Goal: Transaction & Acquisition: Purchase product/service

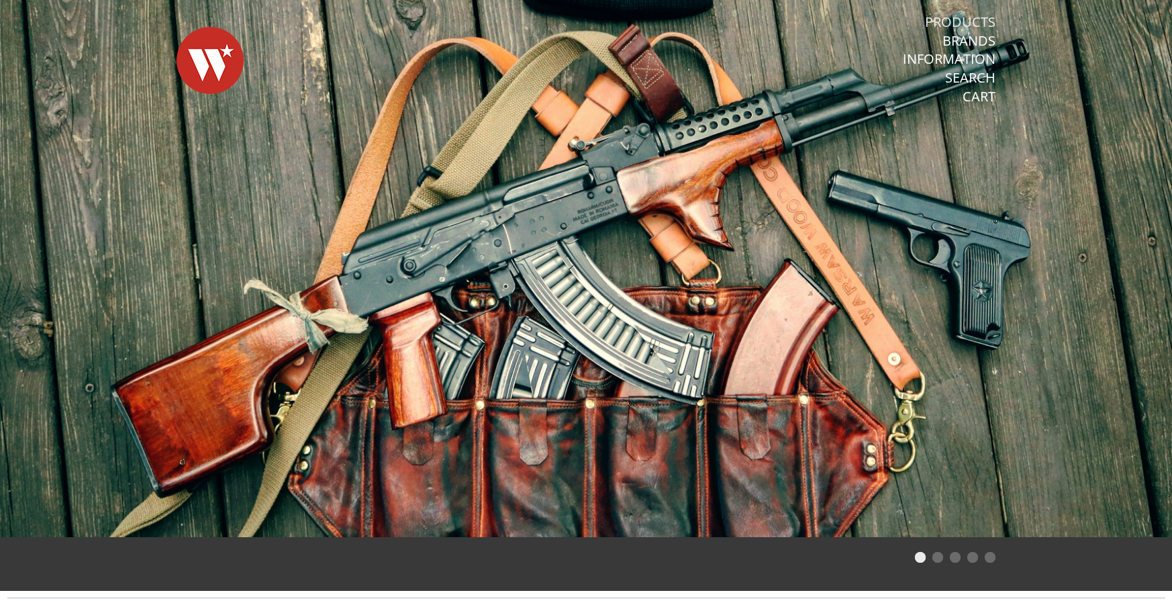
click at [960, 20] on link "Products" at bounding box center [960, 21] width 70 height 17
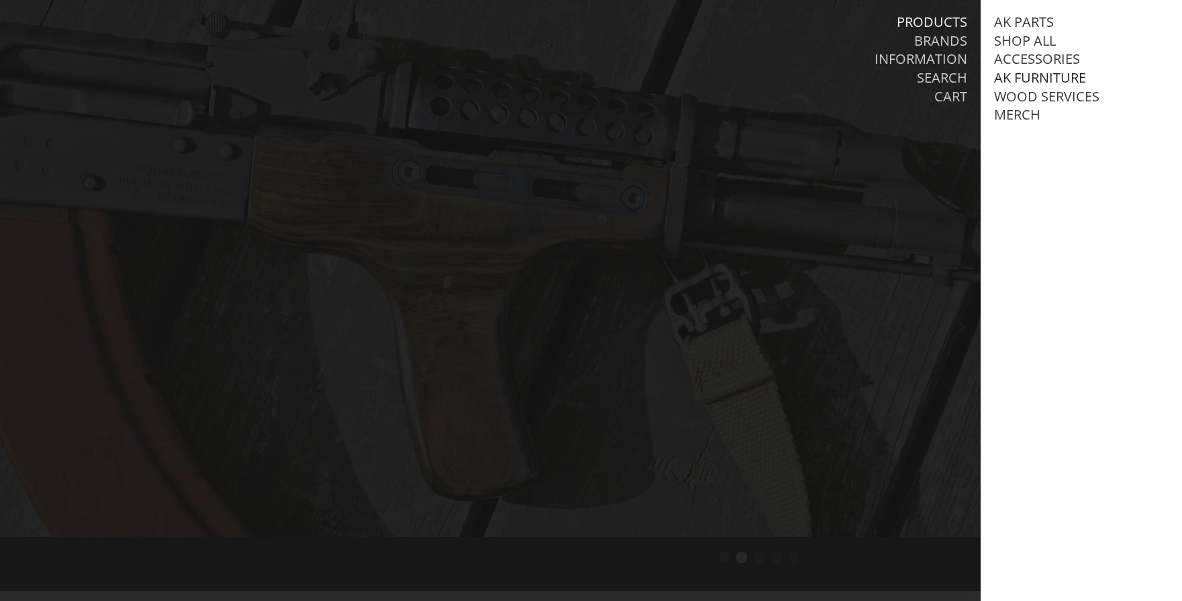
click at [1043, 73] on link "AK Furniture" at bounding box center [1040, 77] width 92 height 17
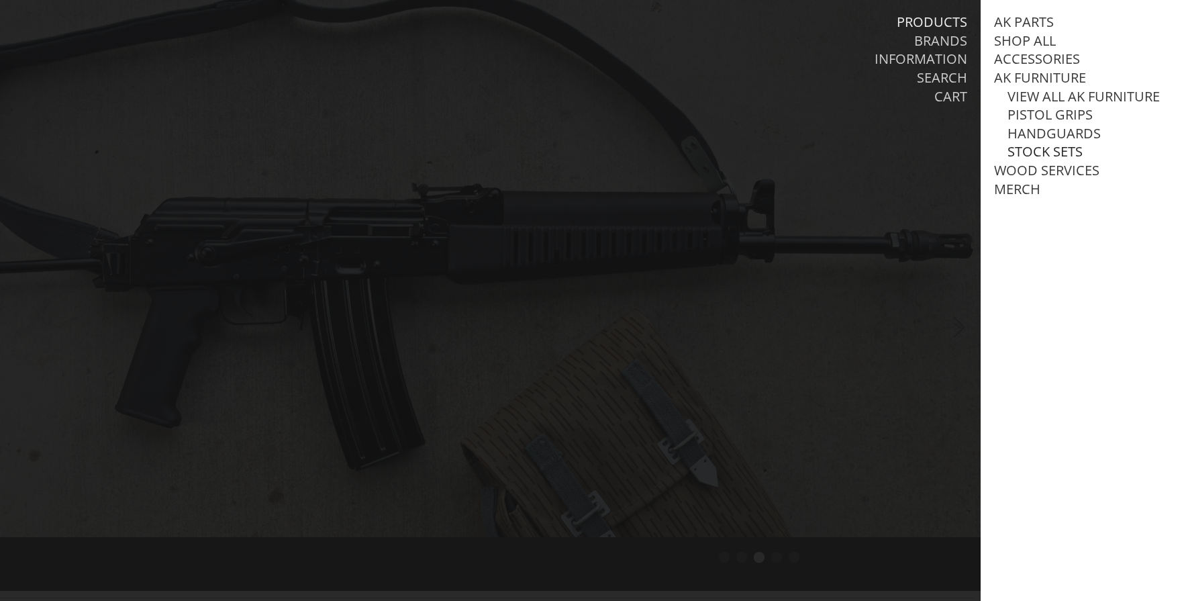
click at [1036, 160] on link "Stock Sets" at bounding box center [1044, 151] width 75 height 17
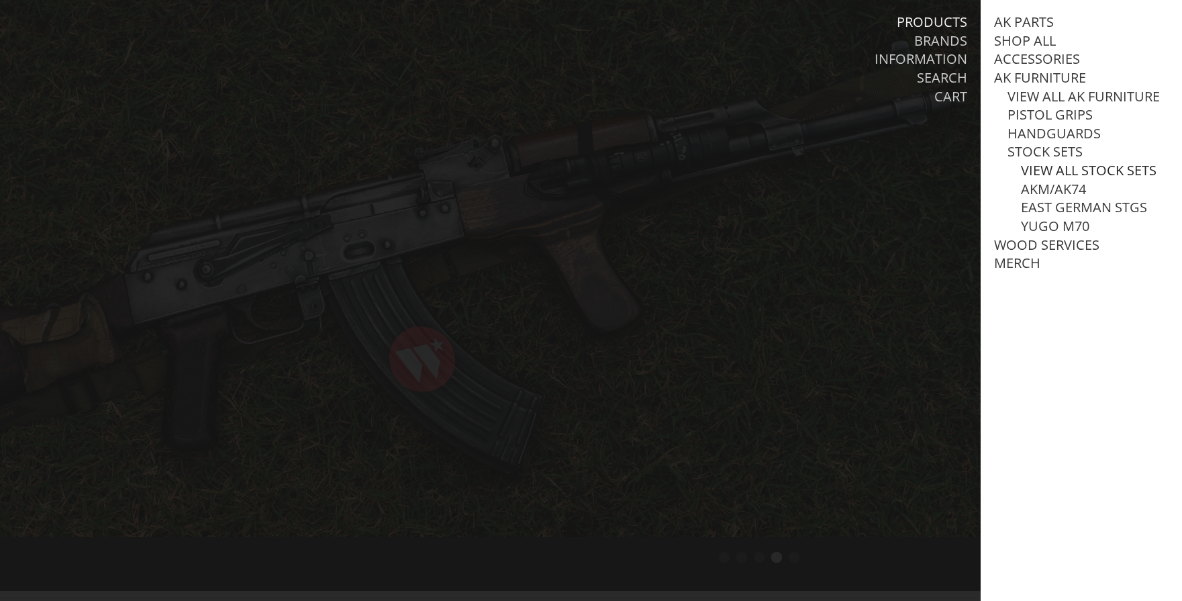
click at [1052, 179] on link "View all Stock Sets" at bounding box center [1089, 170] width 136 height 17
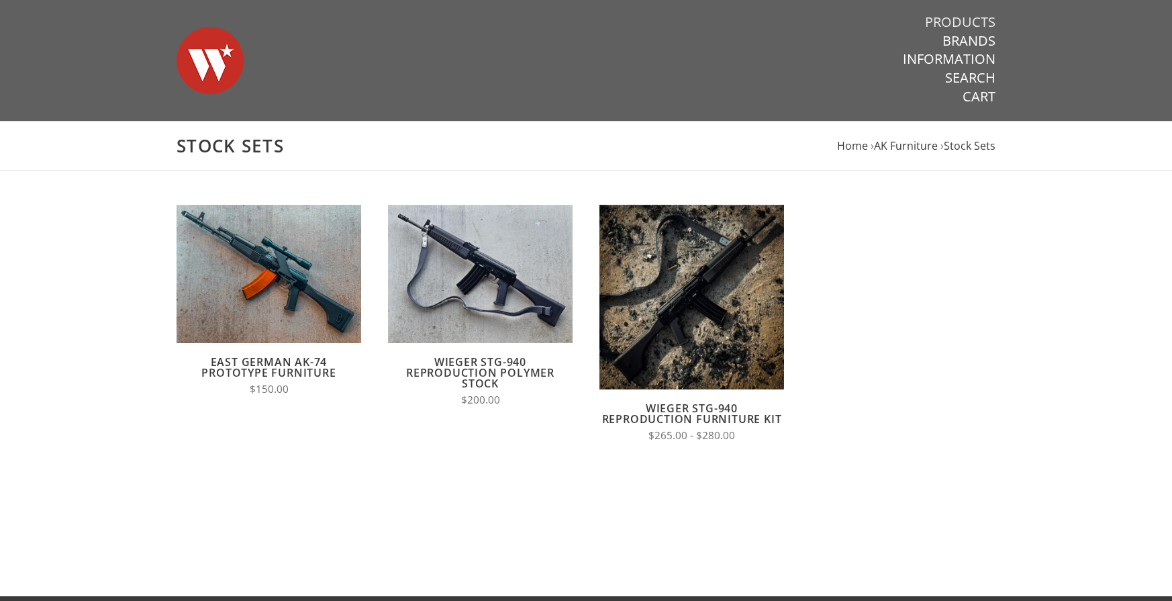
click at [966, 15] on link "Products" at bounding box center [960, 21] width 70 height 17
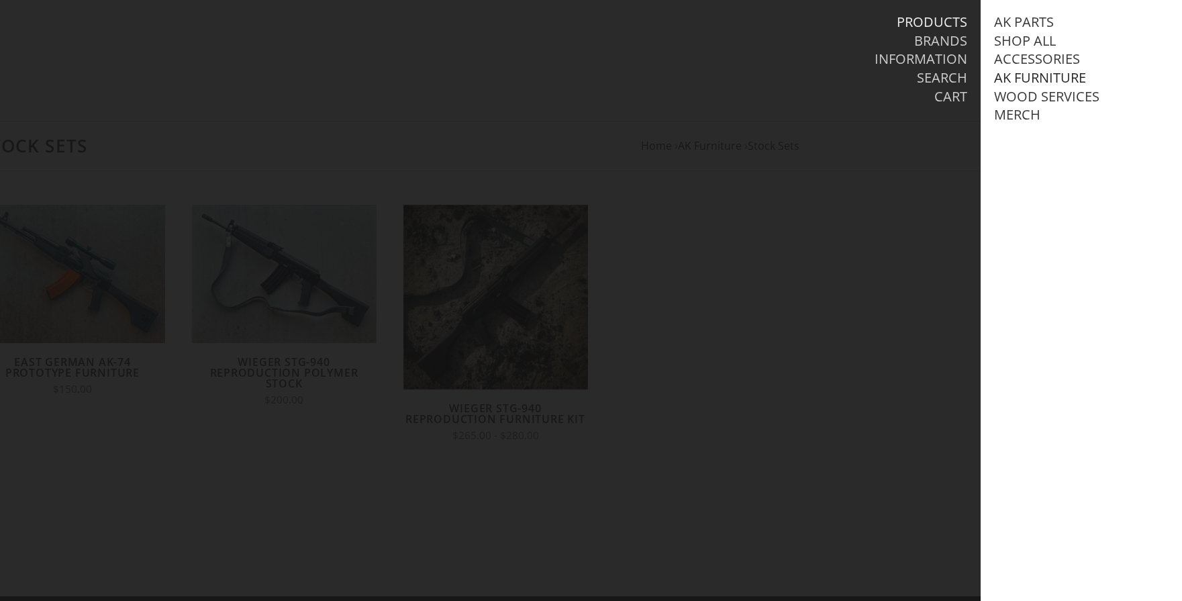
click at [1038, 70] on link "AK Furniture" at bounding box center [1040, 77] width 92 height 17
click at [1052, 142] on link "Handguards" at bounding box center [1053, 133] width 93 height 17
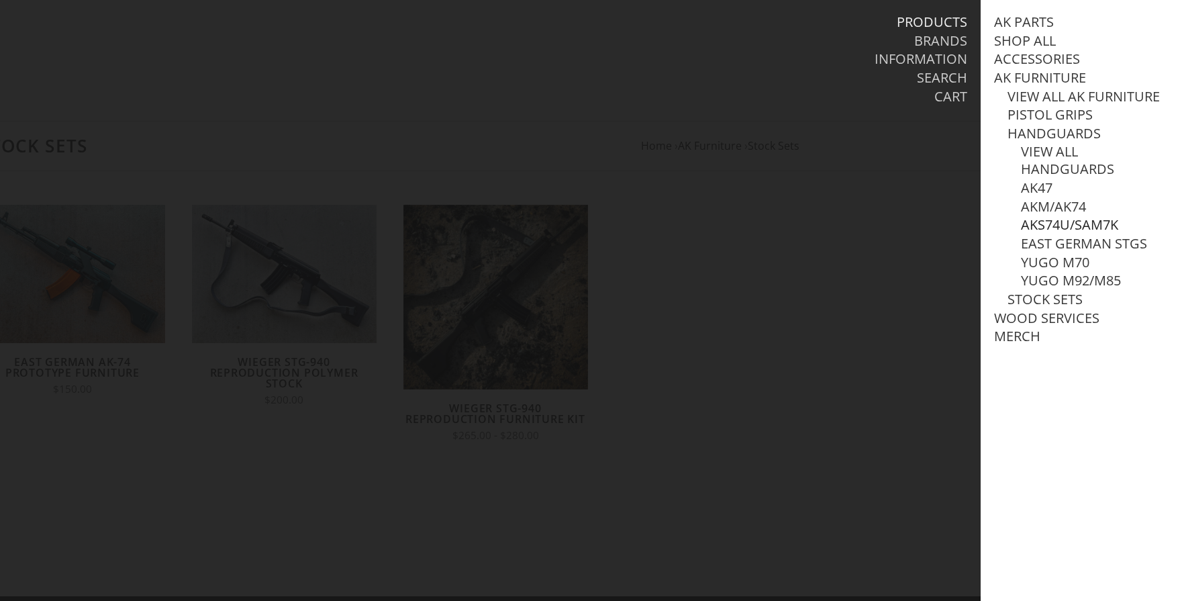
click at [1060, 234] on link "AKS74U/SAM7K" at bounding box center [1069, 224] width 97 height 17
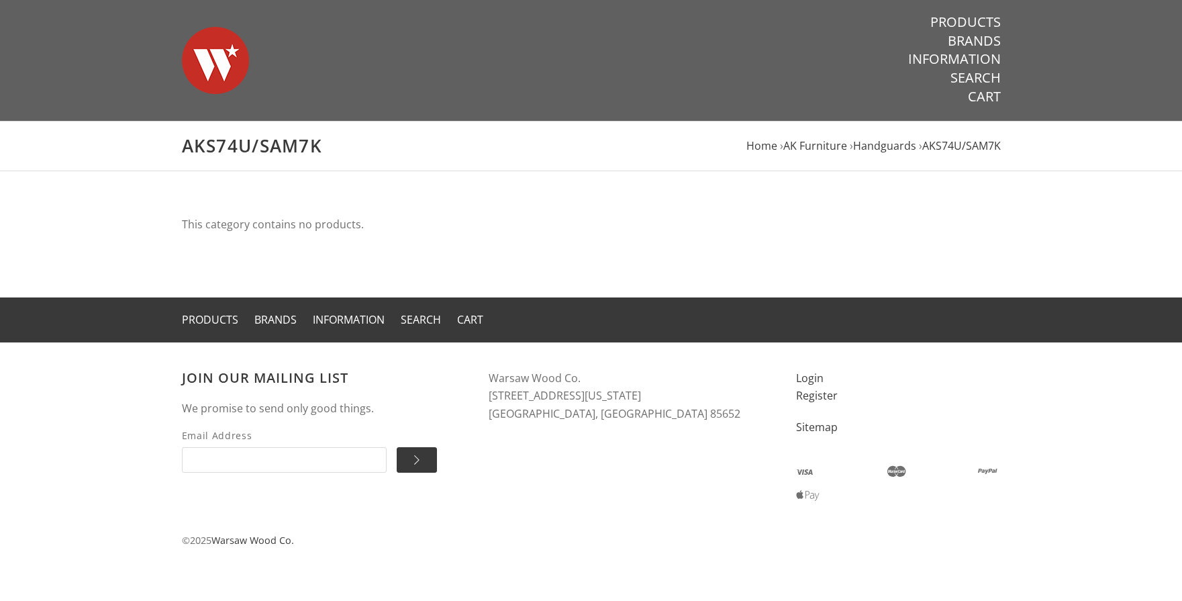
click at [969, 17] on link "Products" at bounding box center [965, 21] width 70 height 17
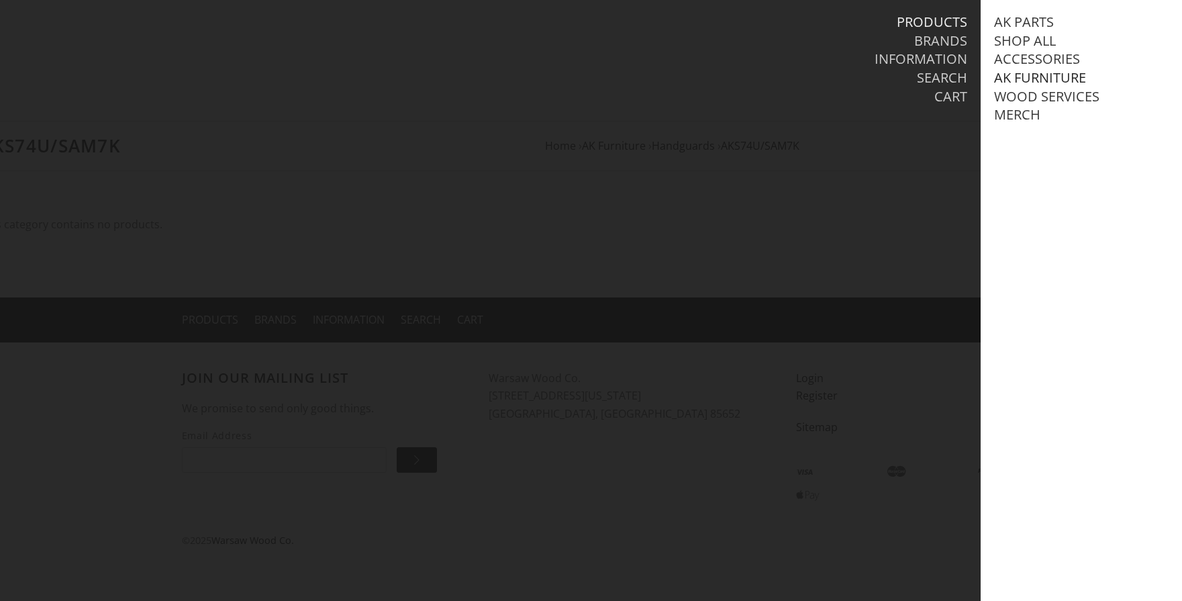
click at [1044, 74] on link "AK Furniture" at bounding box center [1040, 77] width 92 height 17
click at [1038, 142] on link "Handguards" at bounding box center [1053, 133] width 93 height 17
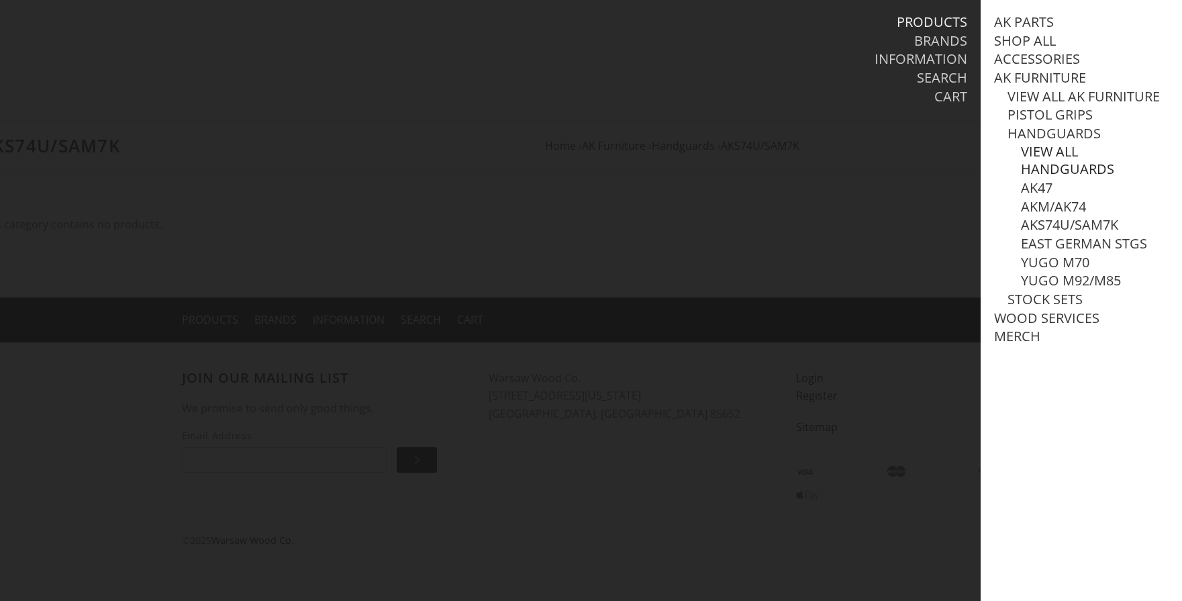
click at [1044, 168] on link "View all Handguards" at bounding box center [1095, 160] width 148 height 35
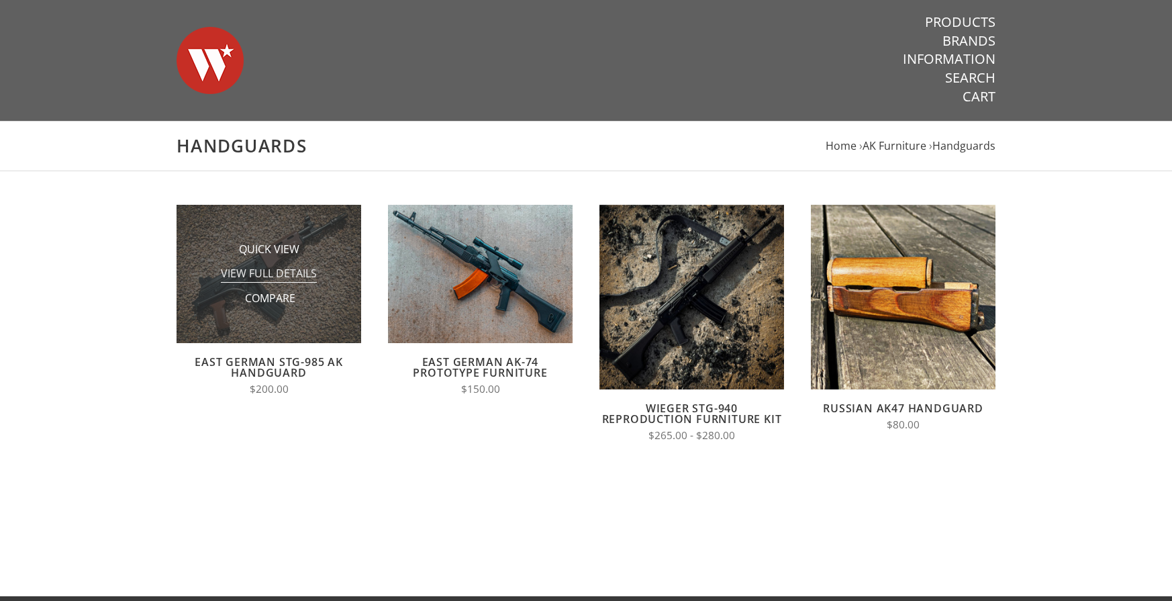
click at [289, 279] on span "View Full Details" at bounding box center [269, 274] width 96 height 17
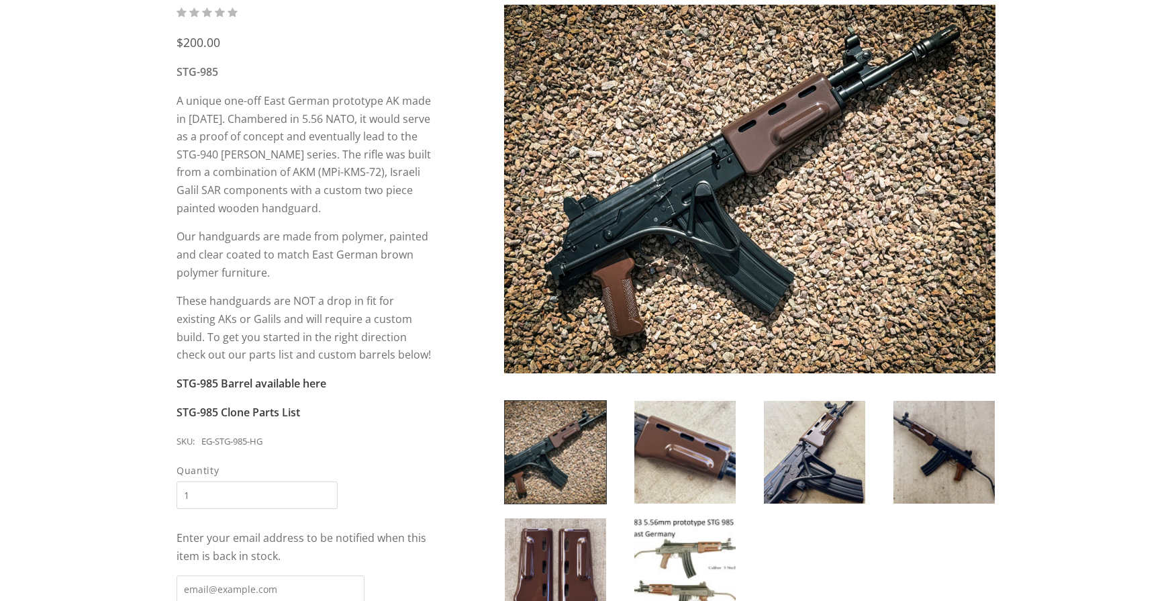
scroll to position [268, 0]
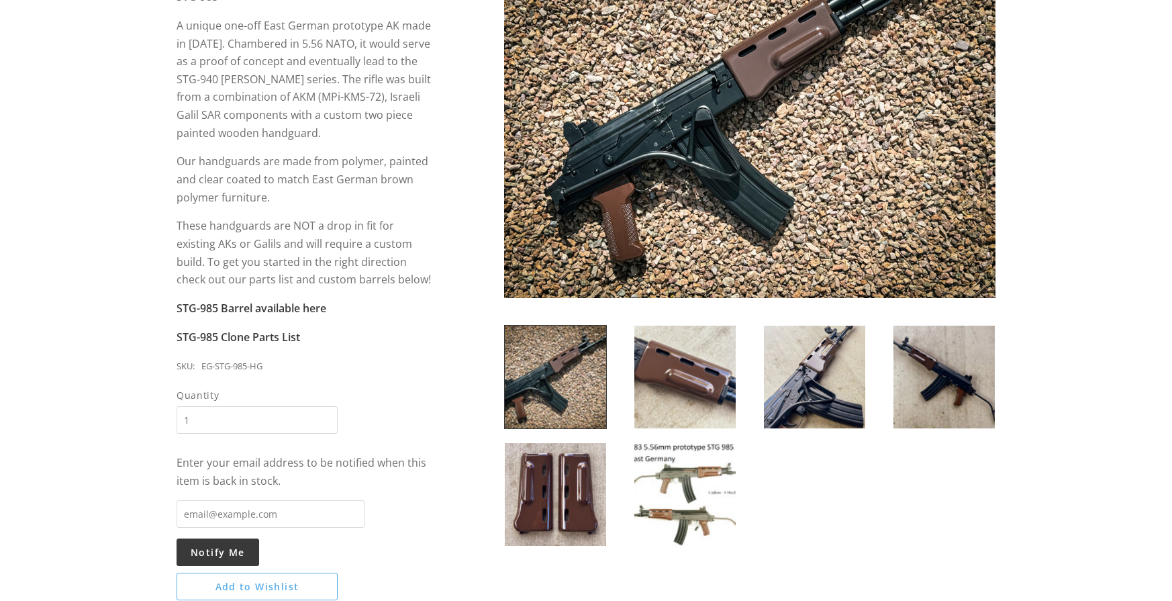
click at [570, 377] on img at bounding box center [555, 377] width 101 height 103
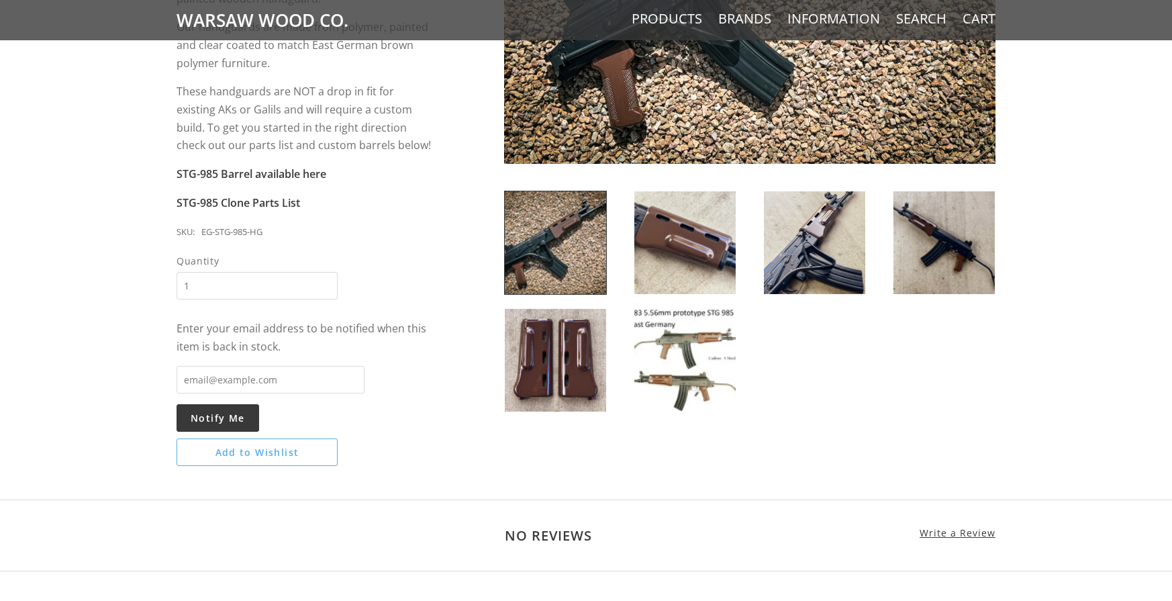
scroll to position [0, 0]
